Goal: Task Accomplishment & Management: Manage account settings

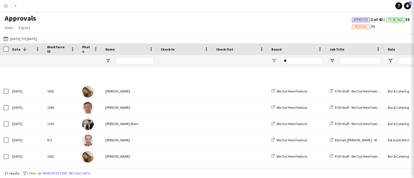
scroll to position [181, 0]
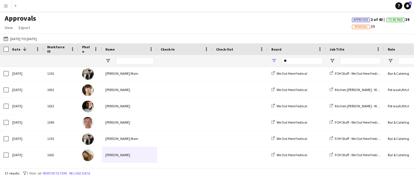
drag, startPoint x: 301, startPoint y: 22, endPoint x: 304, endPoint y: 31, distance: 9.4
click at [301, 22] on div "Approvals View Customise view Customise filters Reset Filters Reset View Reset …" at bounding box center [207, 24] width 414 height 20
drag, startPoint x: 287, startPoint y: 61, endPoint x: 268, endPoint y: 63, distance: 19.9
click at [268, 63] on div "**" at bounding box center [297, 61] width 58 height 12
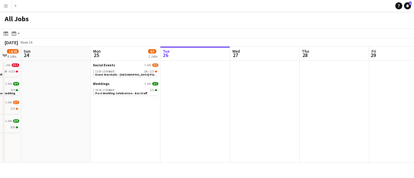
drag, startPoint x: 116, startPoint y: 100, endPoint x: 199, endPoint y: 97, distance: 83.2
click at [199, 97] on app-calendar-viewport "Fri 22 Sat 23 14/28 4 Jobs Sun 24 Mon 25 4/5 2 Jobs Tue 26 Wed 27 Thu 28 Fri 29…" at bounding box center [207, 105] width 414 height 116
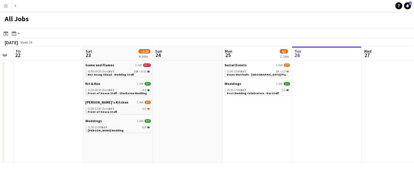
scroll to position [0, 179]
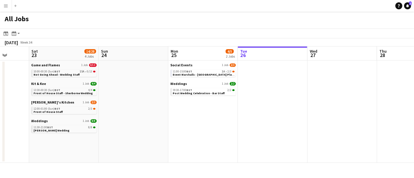
drag, startPoint x: 63, startPoint y: 121, endPoint x: 210, endPoint y: 107, distance: 147.9
click at [227, 105] on app-calendar-viewport "Wed 20 0/2 1 Job Thu 21 Fri 22 Sat 23 14/28 4 Jobs Sun 24 Mon 25 4/5 2 Jobs Tue…" at bounding box center [207, 105] width 414 height 116
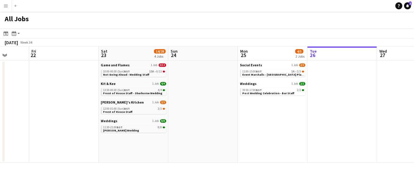
click at [123, 134] on app-date-cell "Game and Flames 1 Job 0/13 10:00-00:30 (Sun) BST 15A • 0/13 Not Going Ahead - W…" at bounding box center [134, 112] width 70 height 102
click at [122, 129] on span "Rachael Annetts Wedding" at bounding box center [121, 131] width 36 height 4
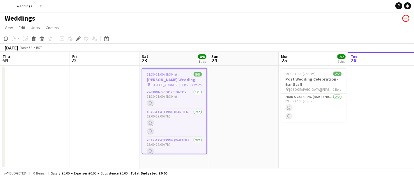
scroll to position [0, 200]
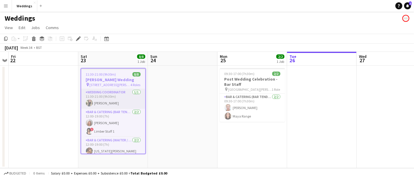
click at [116, 93] on app-card-role "Wedding Coordinator 1/1 11:30-21:00 (9h30m) Lily Stansbury" at bounding box center [113, 99] width 64 height 20
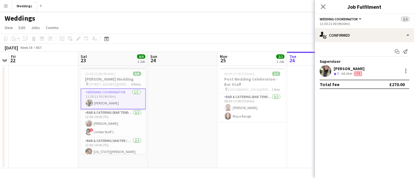
click at [324, 69] on app-user-avatar at bounding box center [325, 71] width 12 height 12
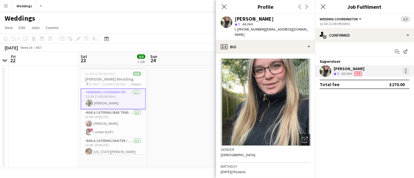
click at [404, 73] on div at bounding box center [405, 70] width 7 height 7
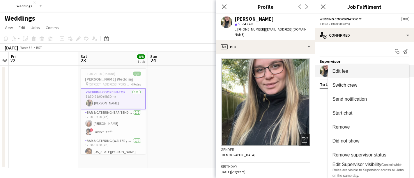
click at [344, 69] on span "Edit fee" at bounding box center [340, 71] width 16 height 5
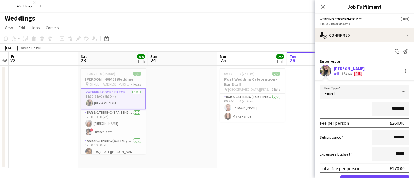
scroll to position [30, 0]
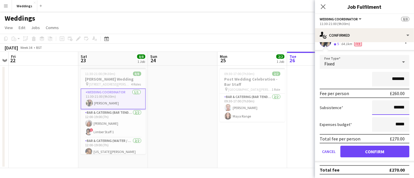
drag, startPoint x: 400, startPoint y: 105, endPoint x: 390, endPoint y: 105, distance: 10.5
click at [390, 105] on input "******" at bounding box center [390, 107] width 37 height 15
type input "******"
click at [363, 103] on div "Subsistence ******" at bounding box center [364, 107] width 90 height 15
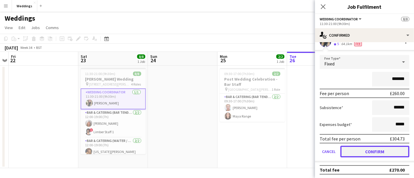
click at [362, 154] on button "Confirm" at bounding box center [374, 152] width 69 height 12
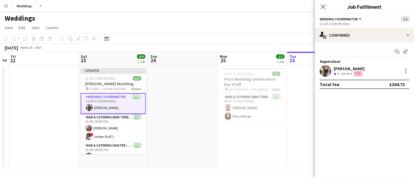
scroll to position [0, 0]
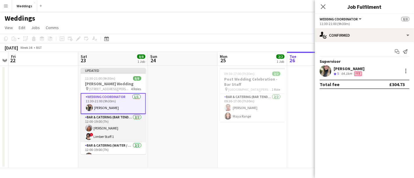
click at [110, 125] on app-card-role "Bar & Catering (Bar Tender) 2/2 12:00-19:00 (7h) Rachel Revell ! Limber Staff 1" at bounding box center [113, 128] width 65 height 28
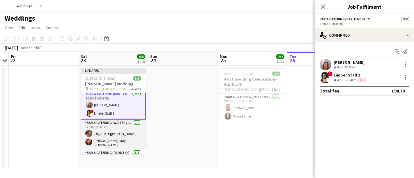
scroll to position [32, 0]
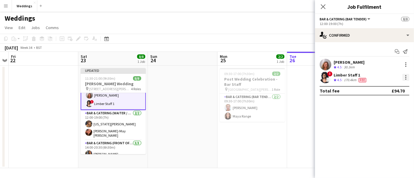
click at [408, 79] on div at bounding box center [405, 77] width 7 height 7
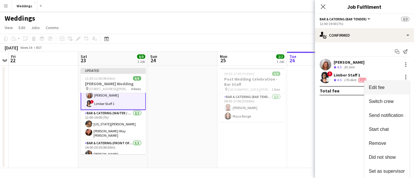
click at [387, 88] on span "Edit fee" at bounding box center [387, 87] width 36 height 5
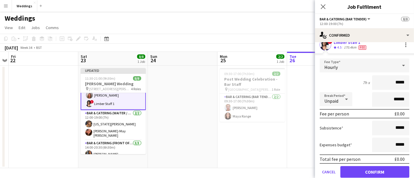
scroll to position [53, 0]
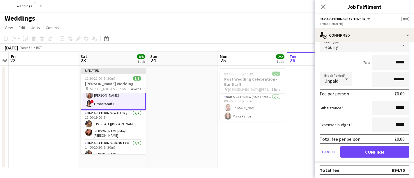
click at [230, 32] on app-page-menu "View Day view expanded Day view collapsed Month view Date picker Jump to today …" at bounding box center [207, 28] width 414 height 11
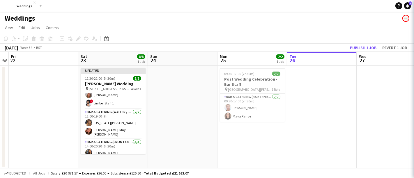
scroll to position [32, 0]
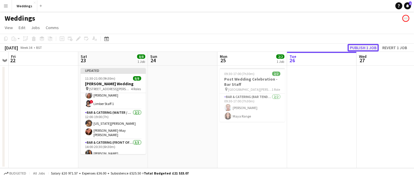
click at [362, 48] on button "Publish 1 job" at bounding box center [362, 48] width 31 height 8
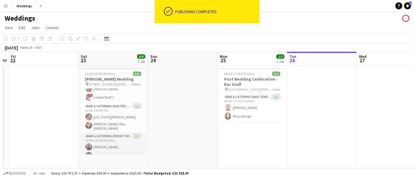
scroll to position [47, 0]
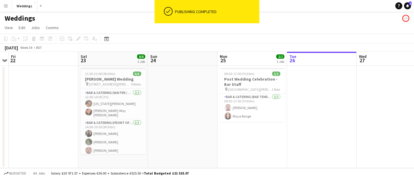
click at [174, 102] on app-date-cell at bounding box center [183, 117] width 70 height 102
